Goal: Navigation & Orientation: Find specific page/section

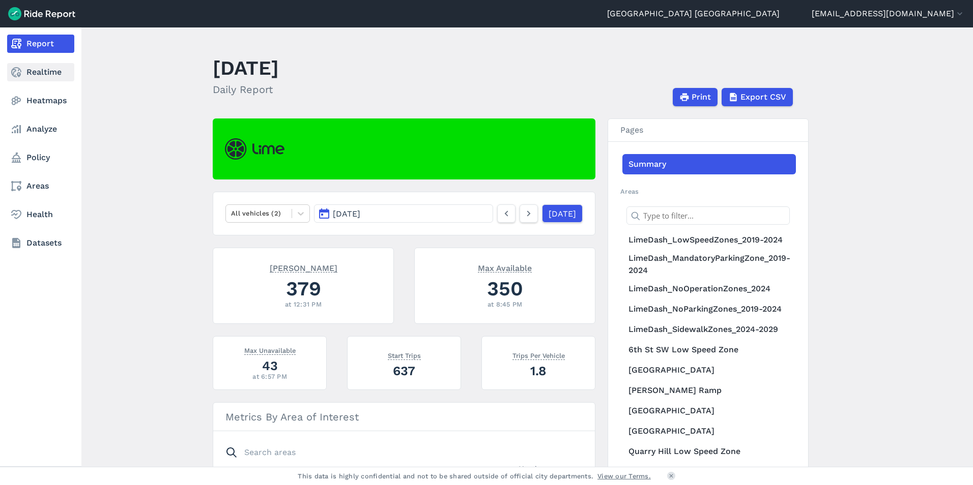
click at [36, 71] on link "Realtime" at bounding box center [40, 72] width 67 height 18
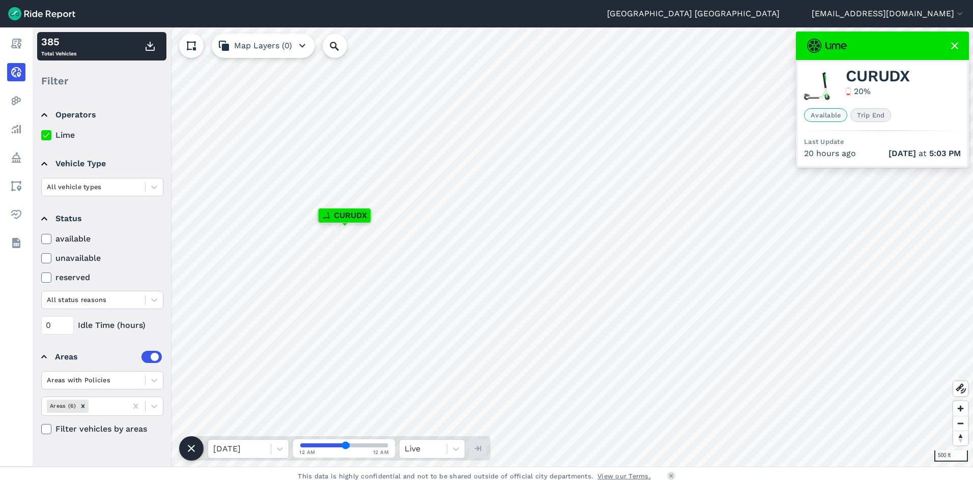
click at [956, 43] on icon at bounding box center [954, 46] width 12 height 12
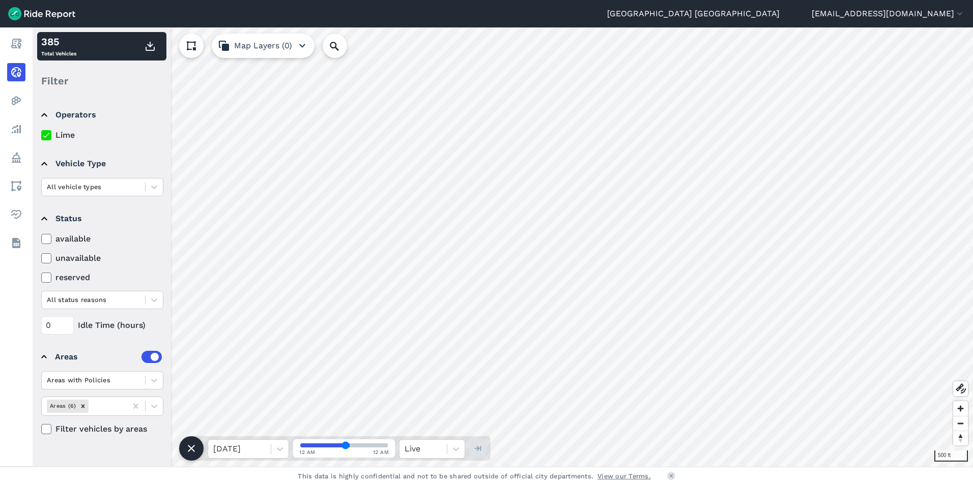
click at [304, 42] on icon "button" at bounding box center [302, 46] width 12 height 12
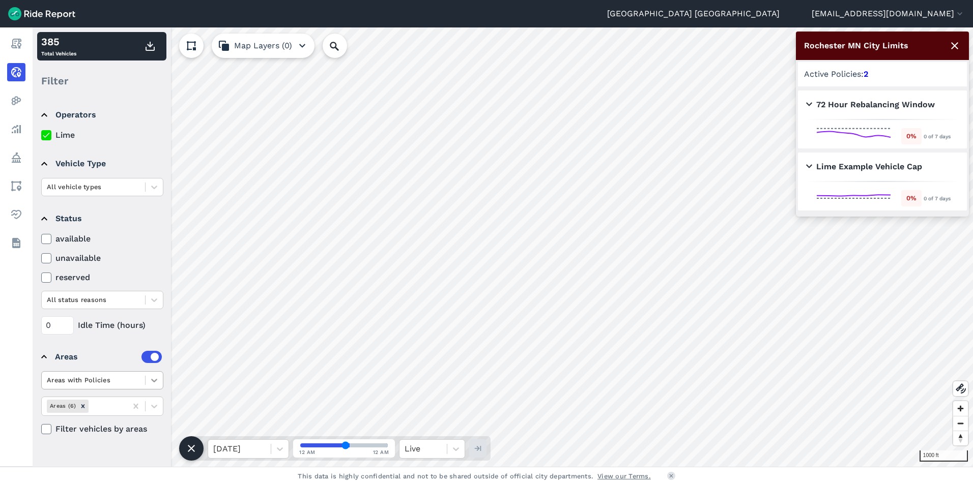
click at [150, 383] on icon at bounding box center [154, 380] width 10 height 10
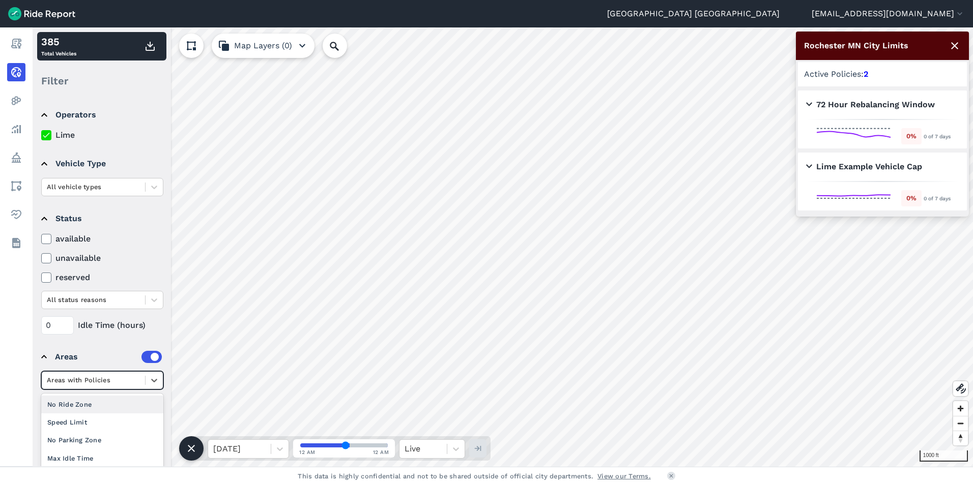
scroll to position [61, 0]
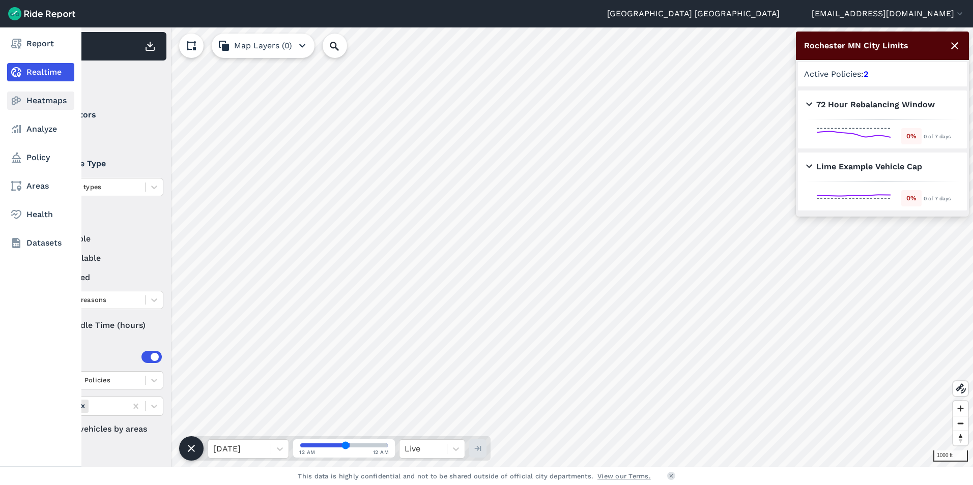
click at [15, 98] on use at bounding box center [17, 101] width 10 height 9
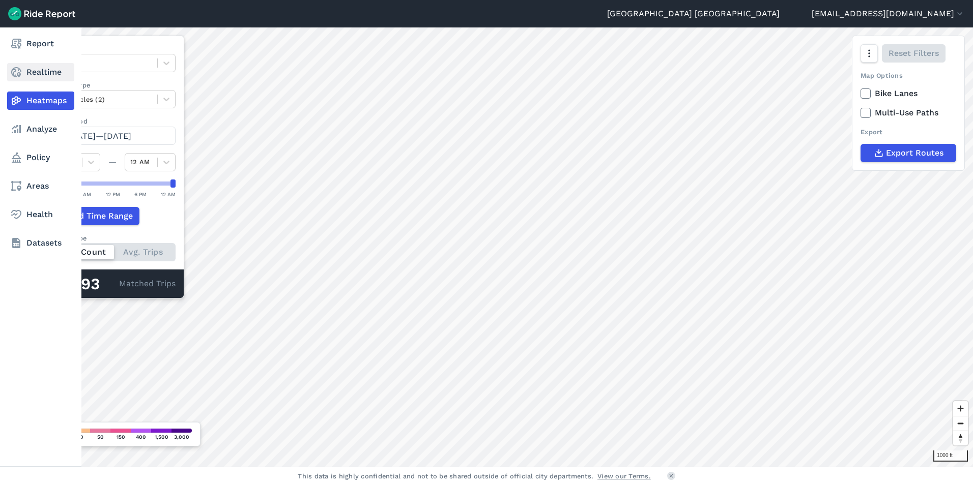
click at [12, 68] on icon at bounding box center [16, 72] width 12 height 12
